Goal: Information Seeking & Learning: Learn about a topic

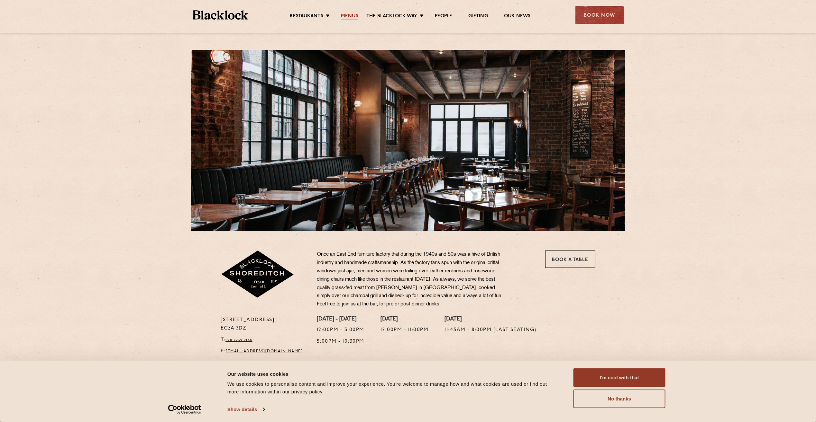
click at [350, 17] on link "Menus" at bounding box center [349, 16] width 17 height 7
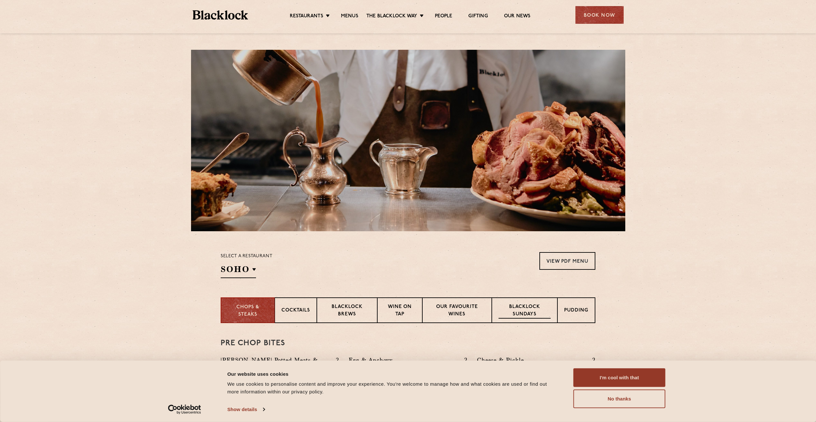
click at [524, 313] on p "Blacklock Sundays" at bounding box center [524, 311] width 52 height 15
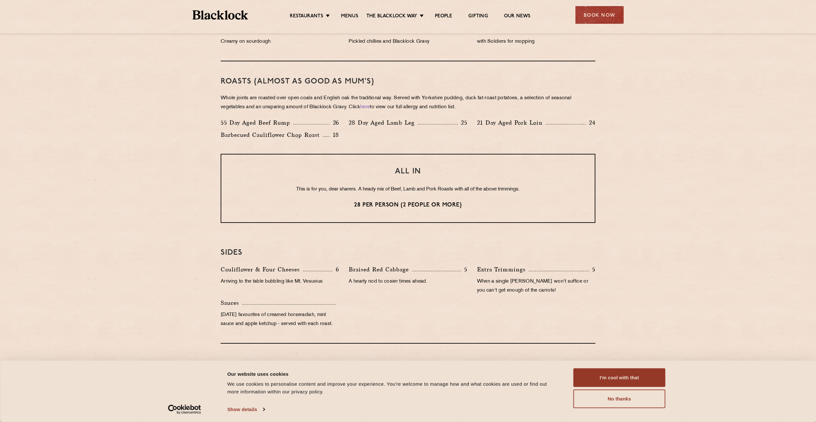
scroll to position [418, 0]
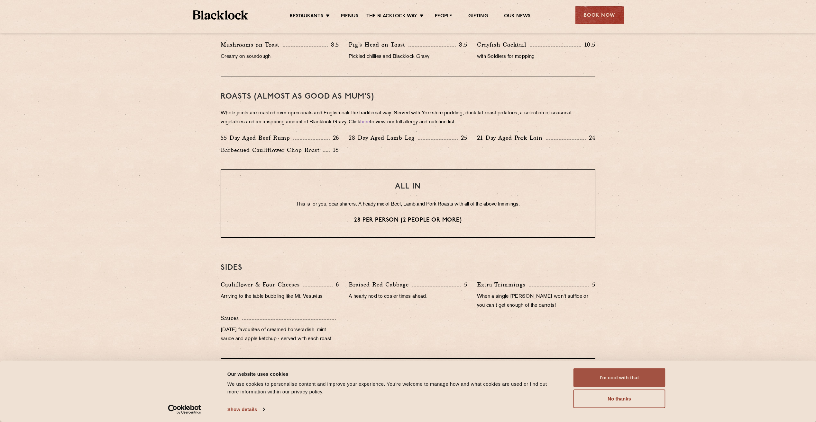
click at [612, 378] on button "I'm cool with that" at bounding box center [619, 378] width 92 height 19
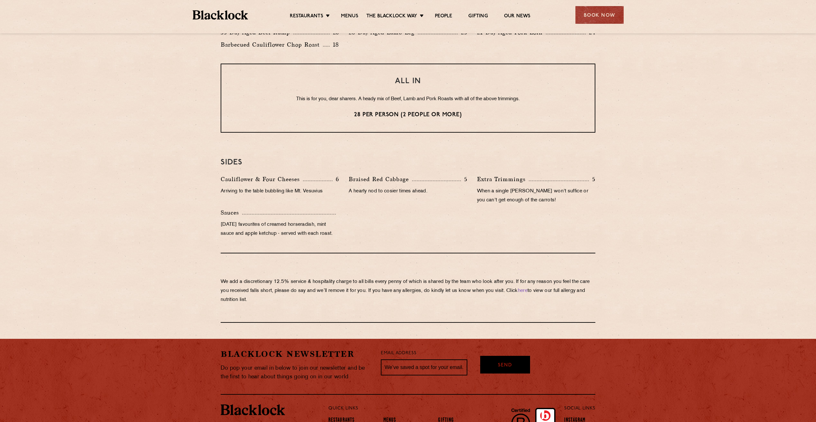
scroll to position [515, 0]
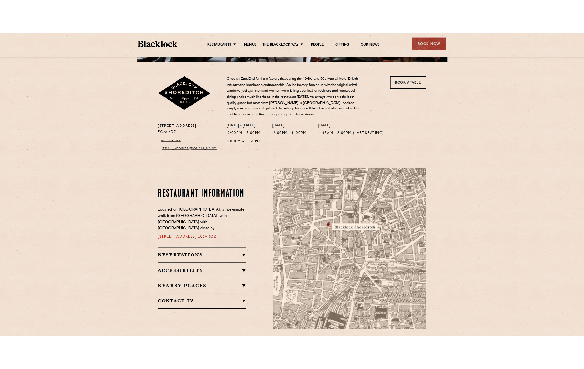
scroll to position [193, 0]
